Goal: Book appointment/travel/reservation

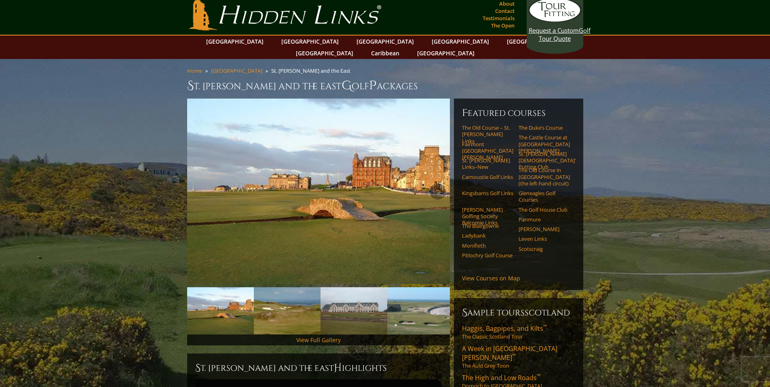
scroll to position [5, 0]
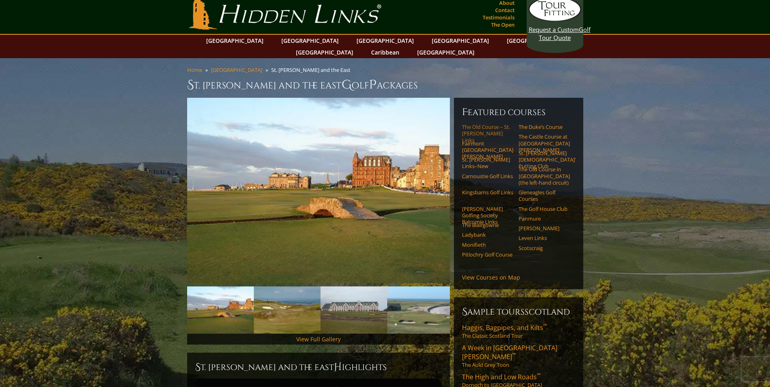
click at [478, 124] on link "The Old Course – St. [PERSON_NAME] Links" at bounding box center [487, 134] width 51 height 20
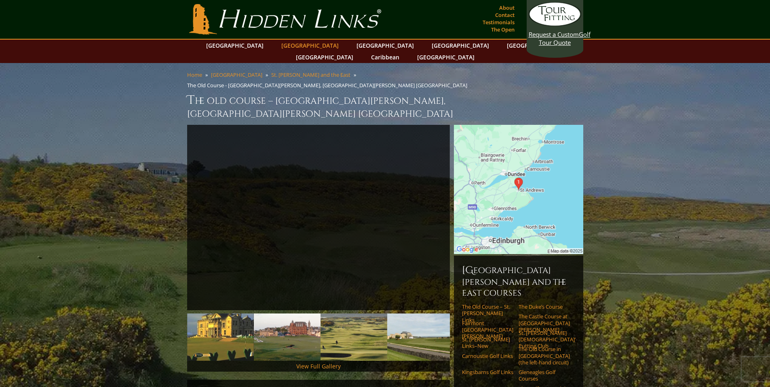
click at [292, 46] on link "[GEOGRAPHIC_DATA]" at bounding box center [310, 46] width 66 height 12
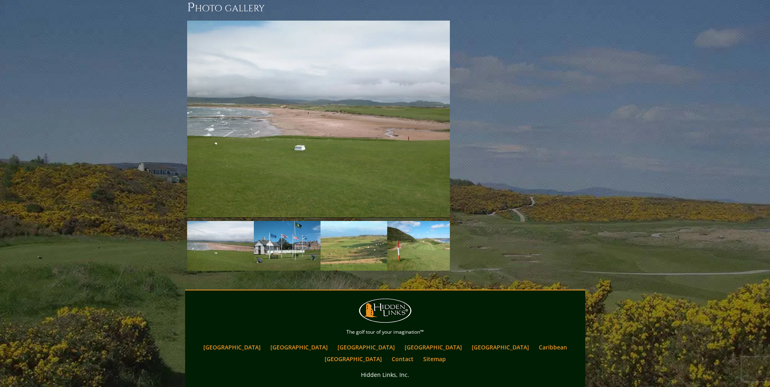
scroll to position [1193, 0]
